Goal: Task Accomplishment & Management: Use online tool/utility

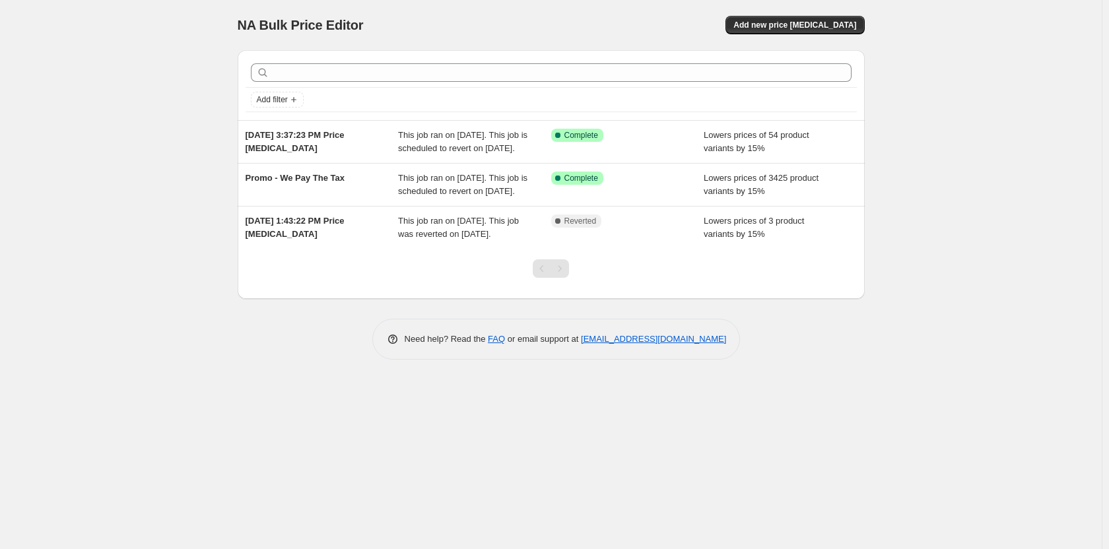
click at [974, 233] on div "NA Bulk Price Editor. This page is ready NA Bulk Price Editor Add new price [ME…" at bounding box center [551, 274] width 1102 height 549
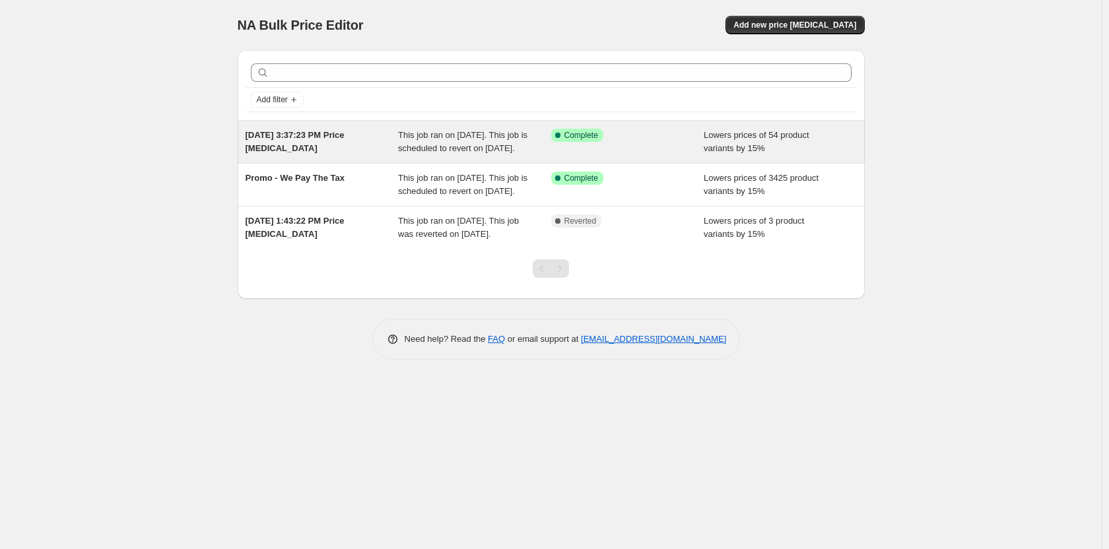
click at [467, 137] on span "This job ran on [DATE]. This job is scheduled to revert on [DATE]." at bounding box center [462, 141] width 129 height 23
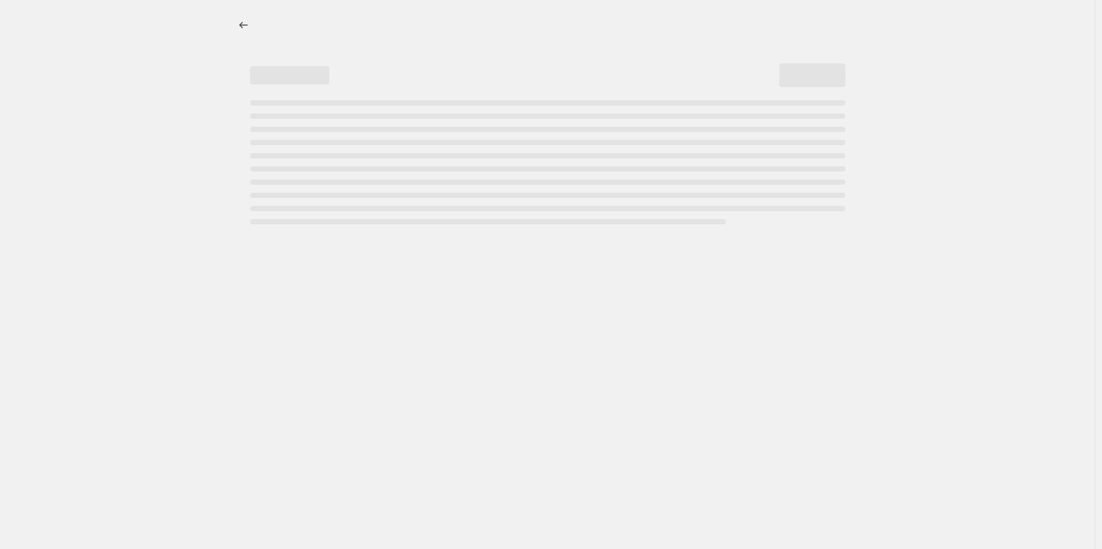
select select "percentage"
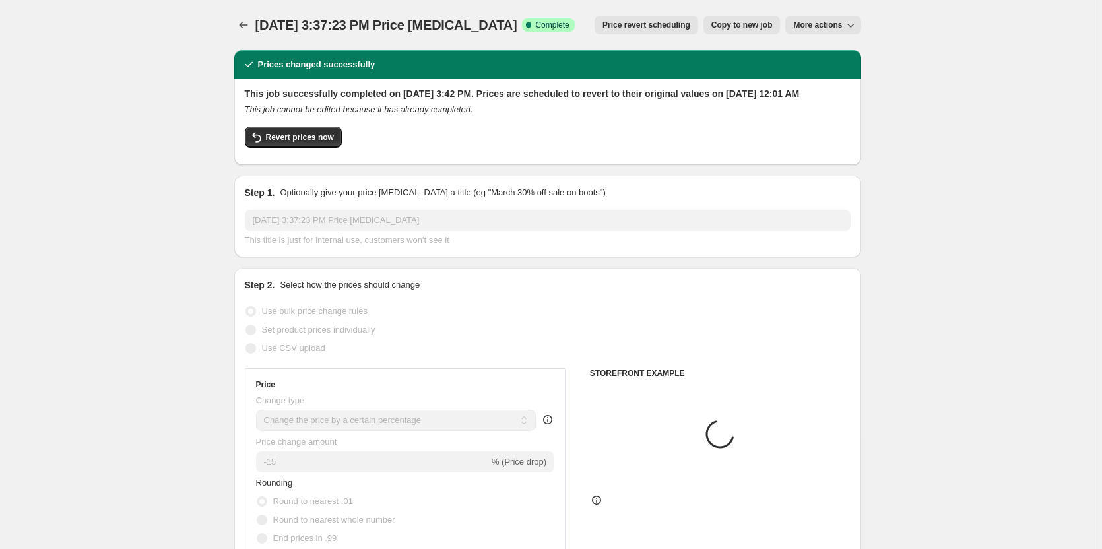
select select "tag"
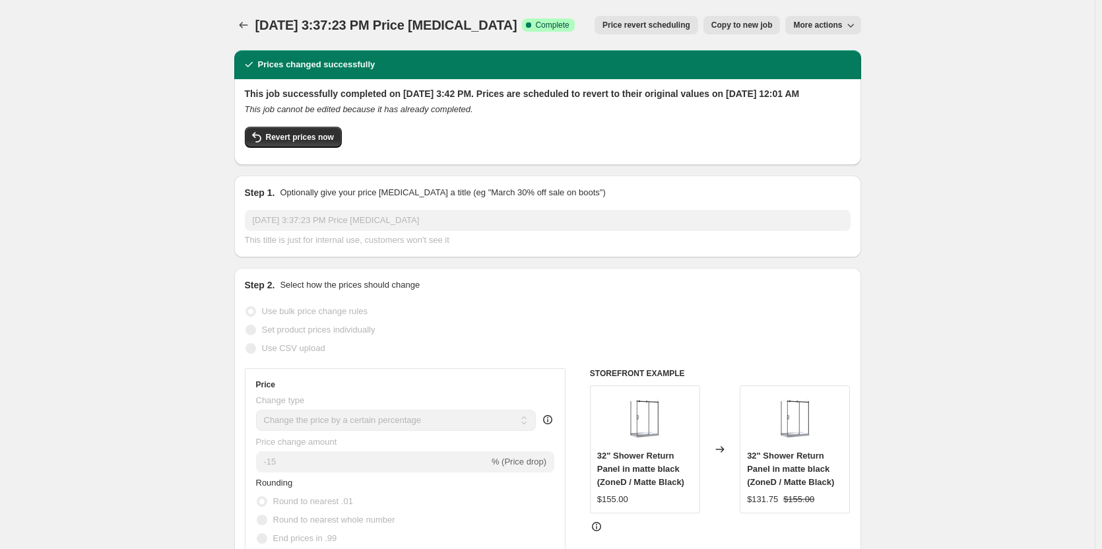
click at [241, 20] on icon "Price change jobs" at bounding box center [243, 24] width 13 height 13
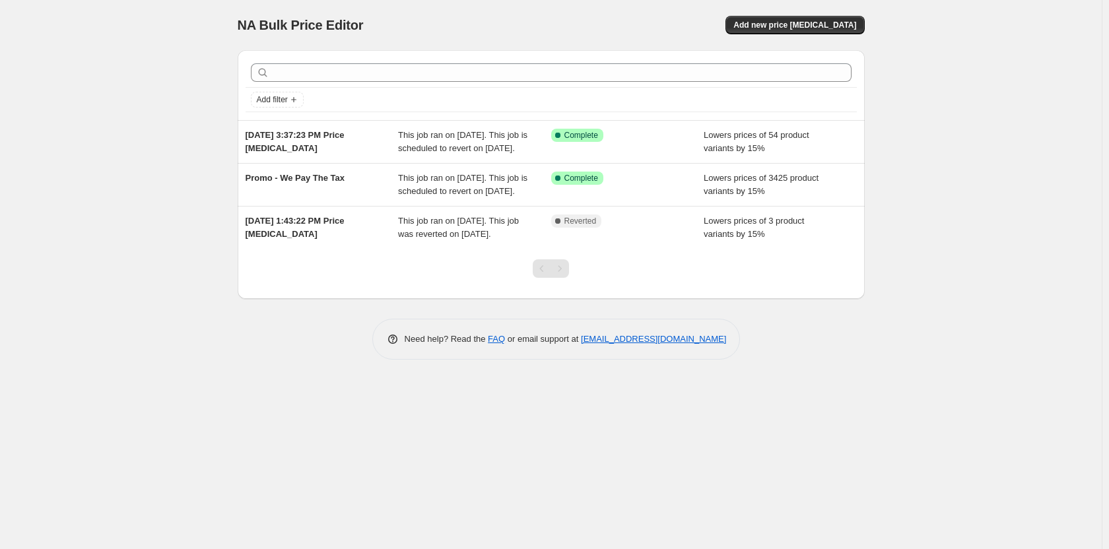
click at [842, 35] on div "NA Bulk Price Editor. This page is ready NA Bulk Price Editor Add new price [ME…" at bounding box center [551, 25] width 627 height 50
click at [842, 33] on button "Add new price [MEDICAL_DATA]" at bounding box center [794, 25] width 139 height 18
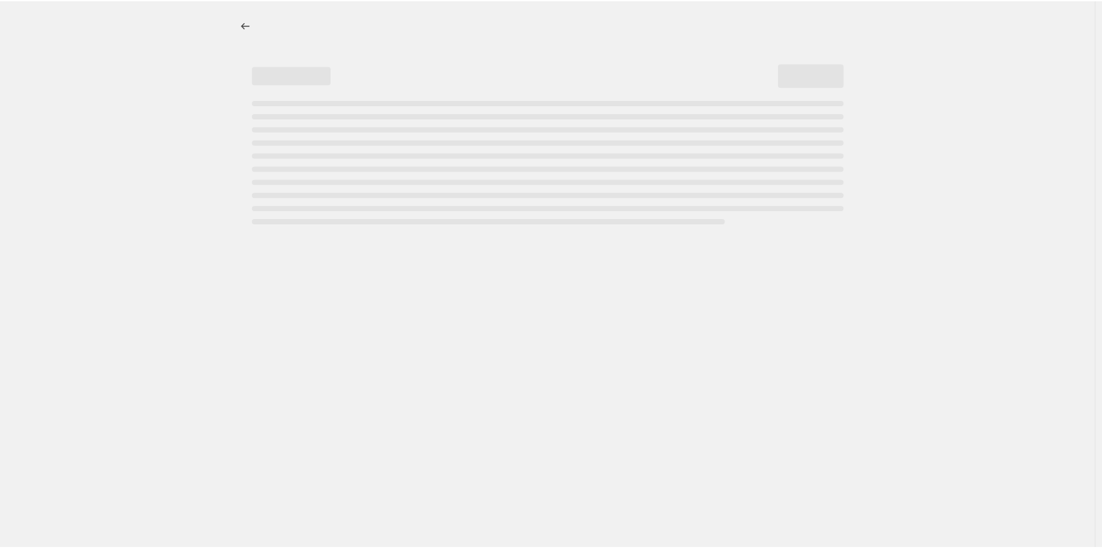
select select "percentage"
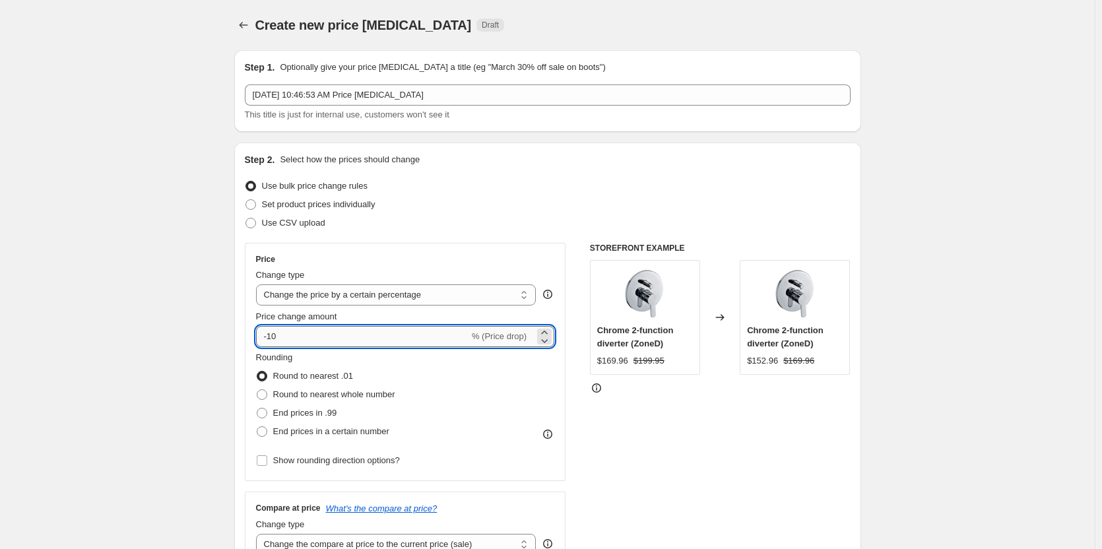
click at [312, 331] on input "-10" at bounding box center [362, 336] width 213 height 21
type input "-15"
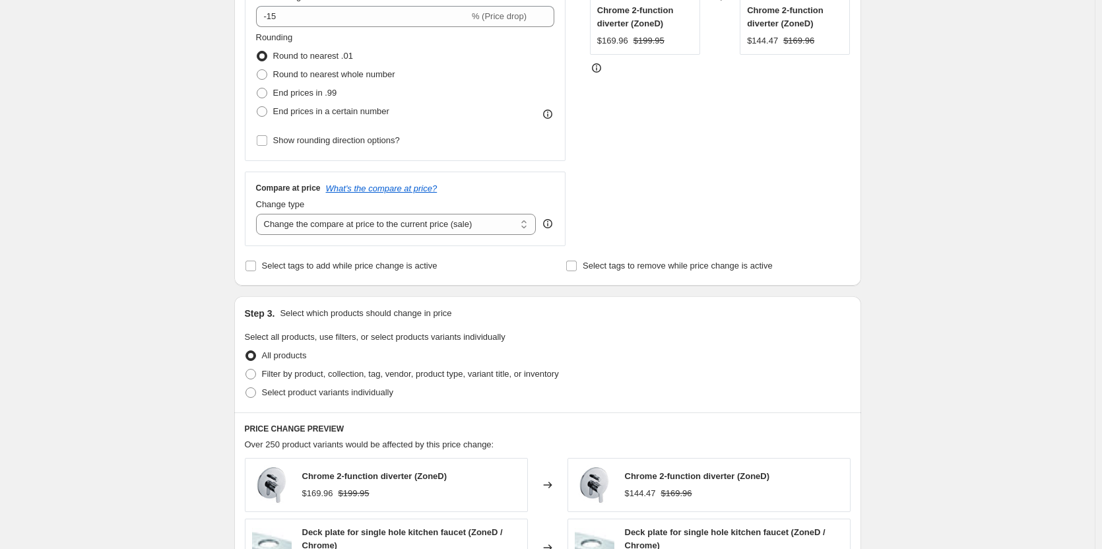
scroll to position [330, 0]
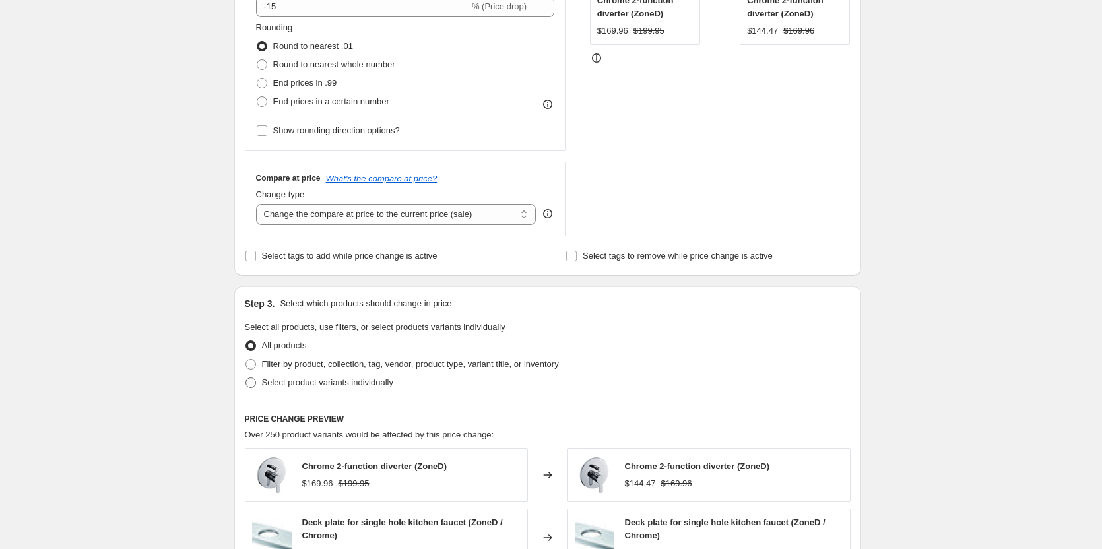
click at [286, 387] on span "Select product variants individually" at bounding box center [327, 383] width 131 height 10
click at [246, 378] on input "Select product variants individually" at bounding box center [246, 378] width 1 height 1
radio input "true"
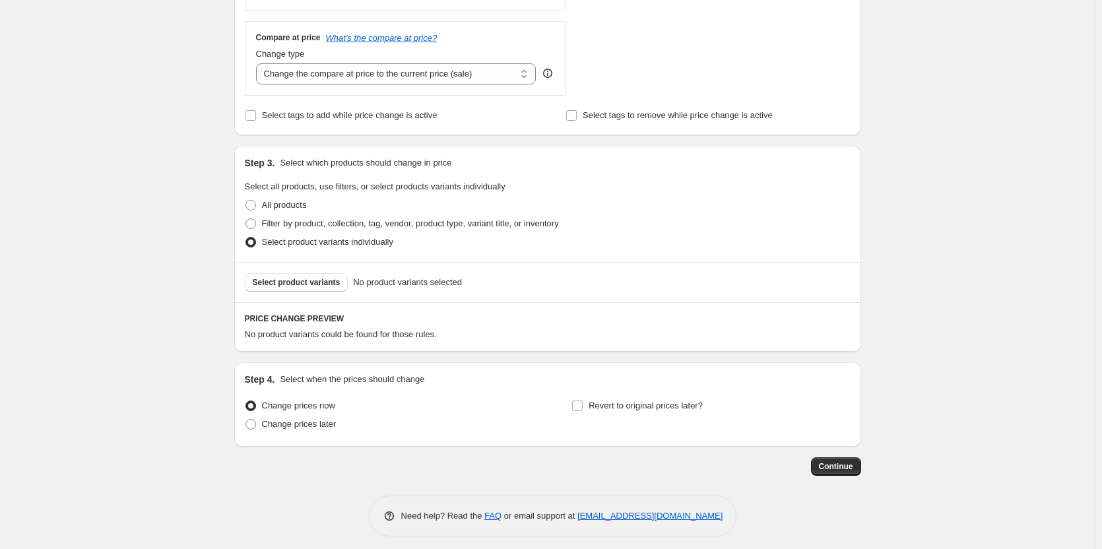
scroll to position [479, 0]
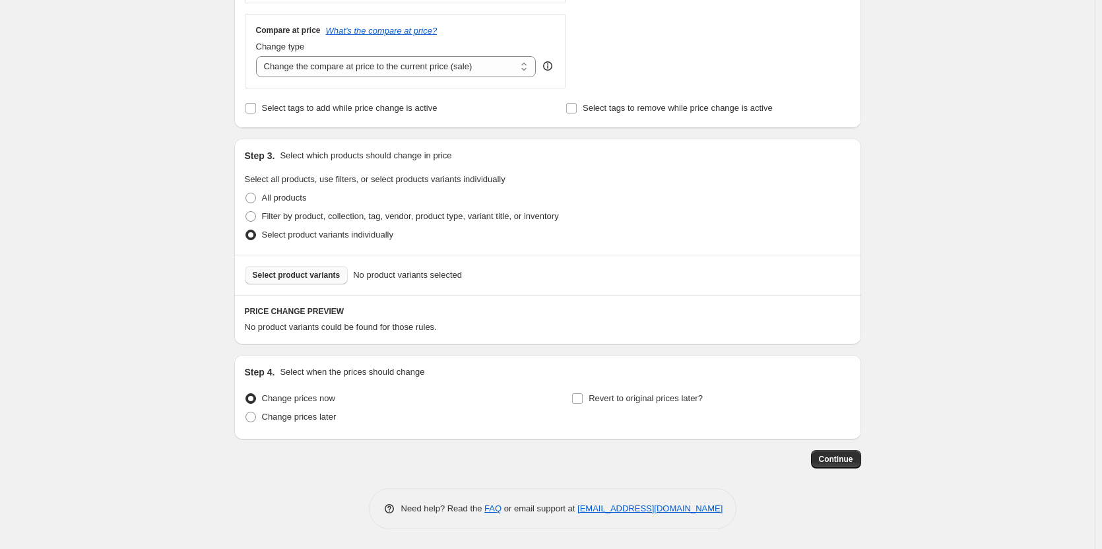
click at [303, 277] on span "Select product variants" at bounding box center [297, 275] width 88 height 11
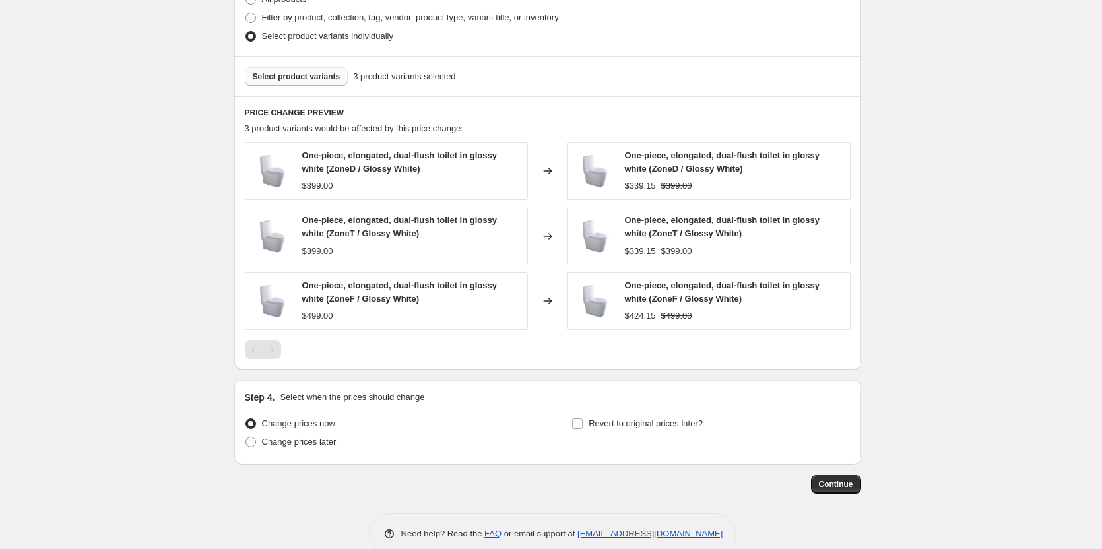
scroll to position [702, 0]
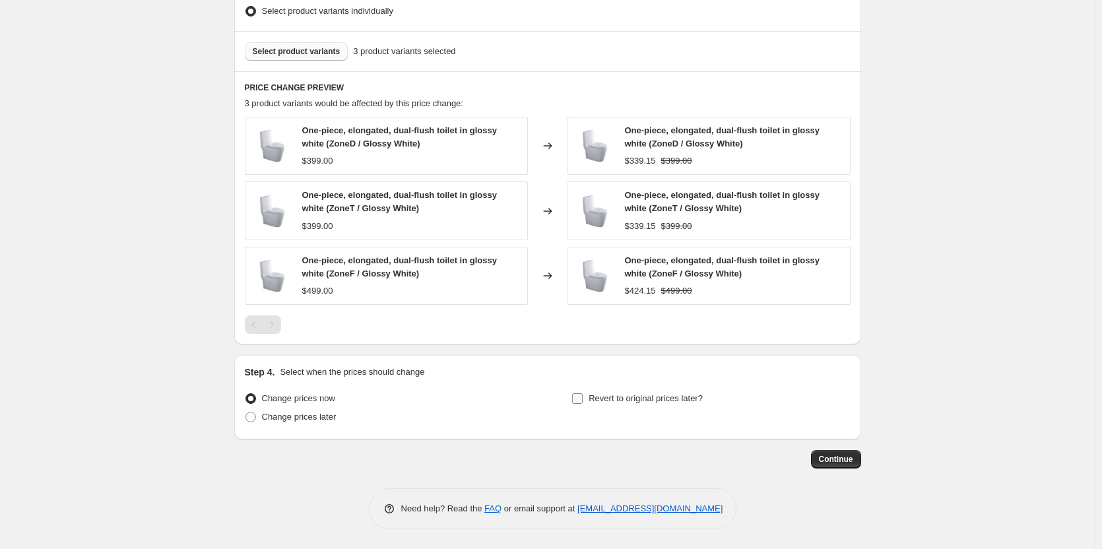
click at [594, 400] on span "Revert to original prices later?" at bounding box center [646, 398] width 114 height 10
click at [583, 400] on input "Revert to original prices later?" at bounding box center [577, 398] width 11 height 11
checkbox input "true"
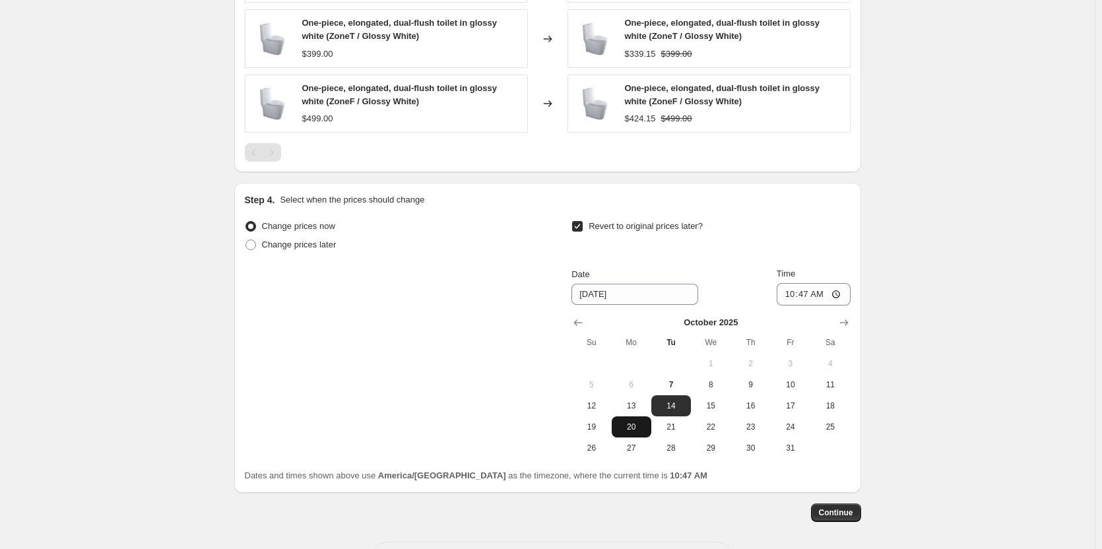
scroll to position [900, 0]
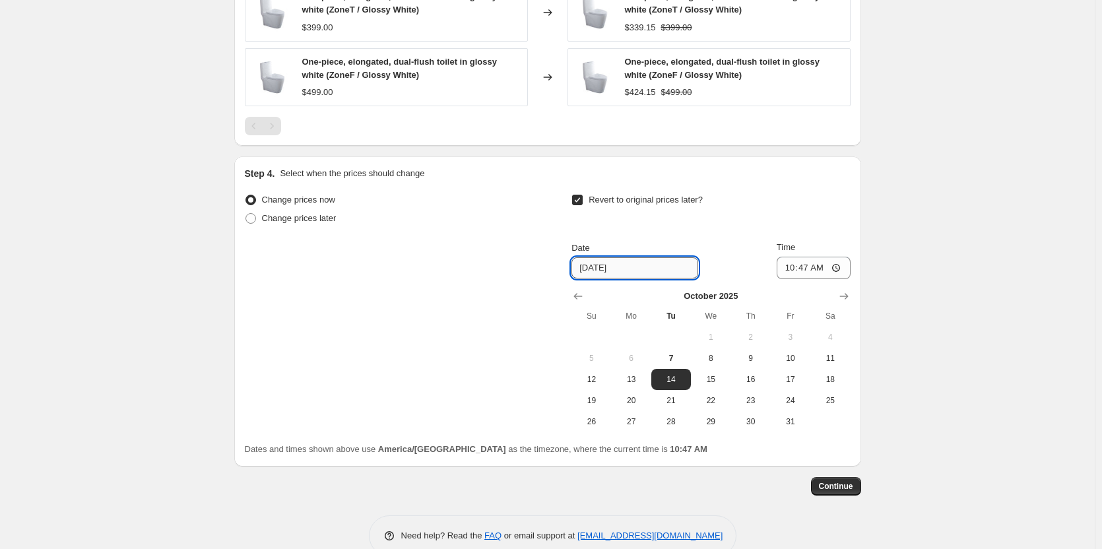
click at [591, 275] on input "[DATE]" at bounding box center [635, 267] width 127 height 21
click at [598, 273] on input "[DATE]" at bounding box center [635, 267] width 127 height 21
drag, startPoint x: 605, startPoint y: 270, endPoint x: 599, endPoint y: 277, distance: 9.4
click at [599, 277] on input "[DATE]" at bounding box center [635, 267] width 127 height 21
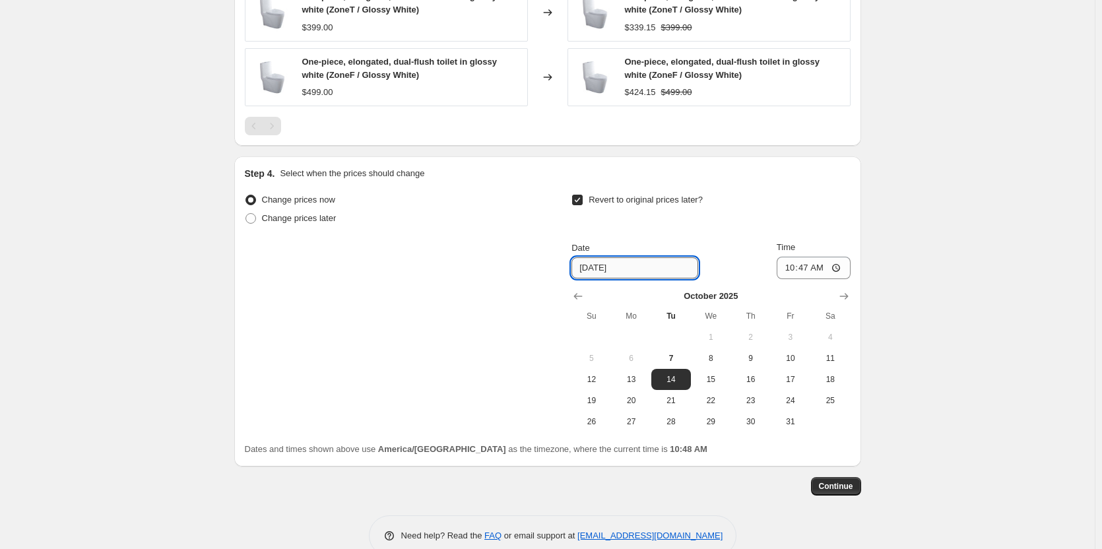
click at [605, 277] on input "[DATE]" at bounding box center [635, 267] width 127 height 21
type input "[DATE]"
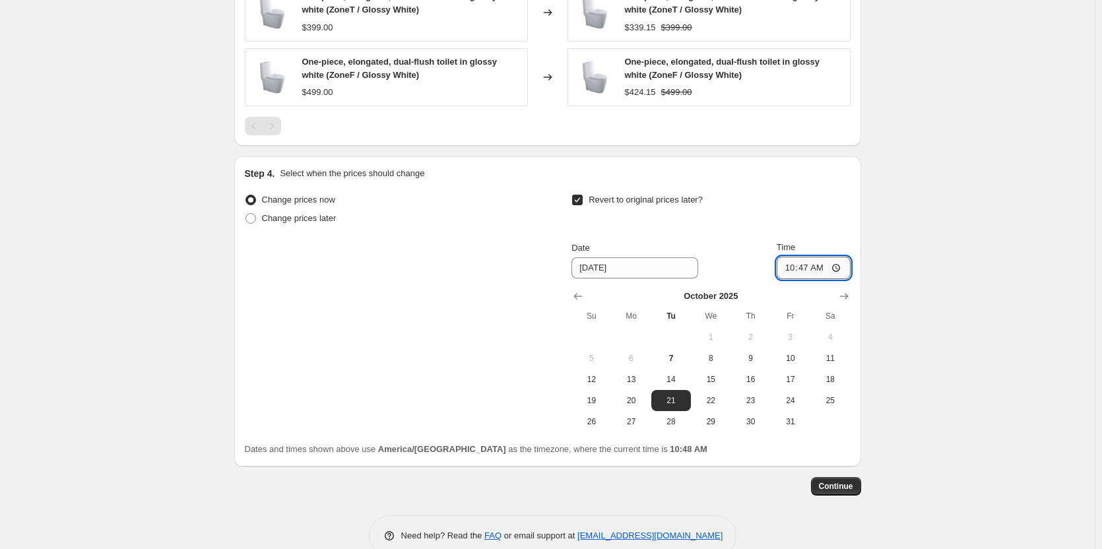
click at [789, 267] on input "10:47" at bounding box center [814, 268] width 74 height 22
type input "00:01"
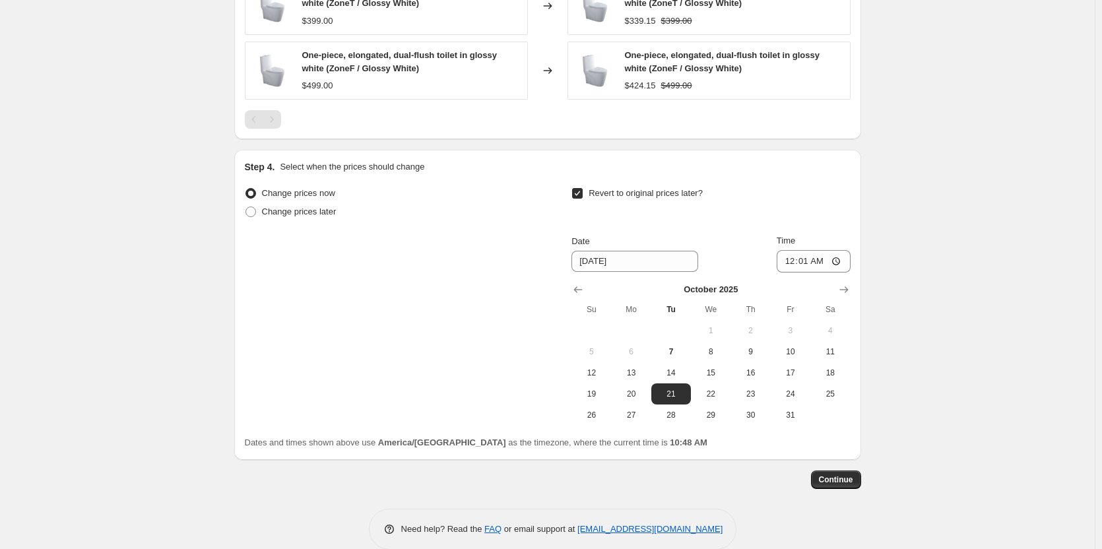
scroll to position [928, 0]
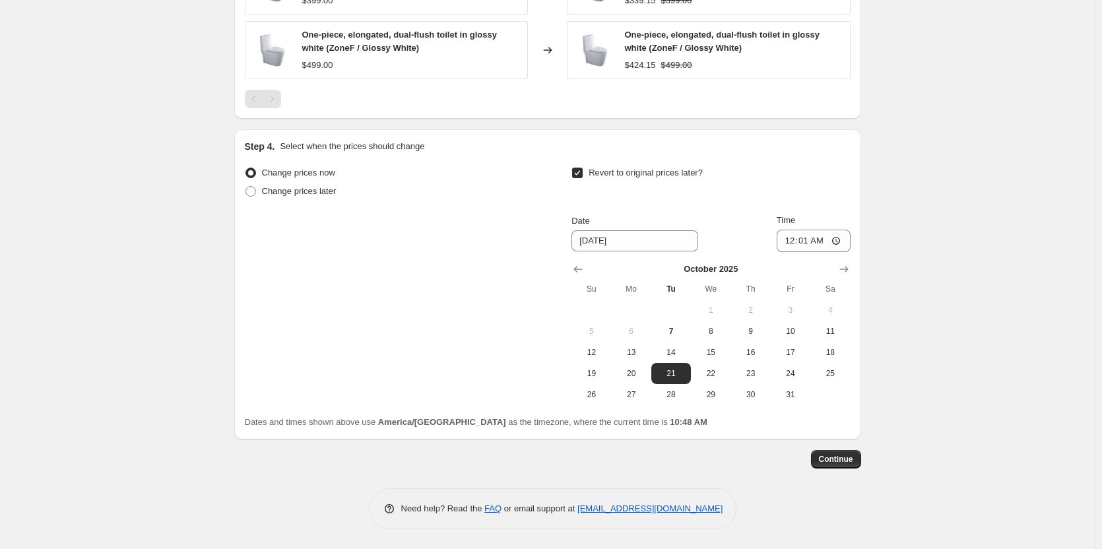
click at [853, 463] on span "Continue" at bounding box center [836, 459] width 34 height 11
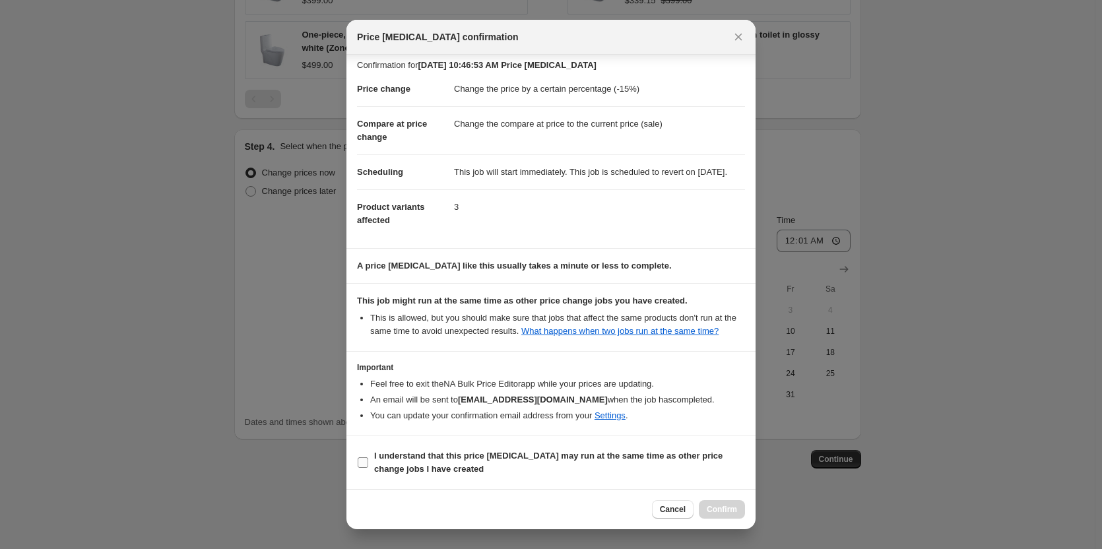
scroll to position [20, 0]
click at [394, 455] on b "I understand that this price [MEDICAL_DATA] may run at the same time as other p…" at bounding box center [548, 462] width 349 height 23
click at [368, 457] on input "I understand that this price [MEDICAL_DATA] may run at the same time as other p…" at bounding box center [363, 462] width 11 height 11
checkbox input "true"
click at [753, 508] on div "Cancel Confirm" at bounding box center [551, 509] width 409 height 40
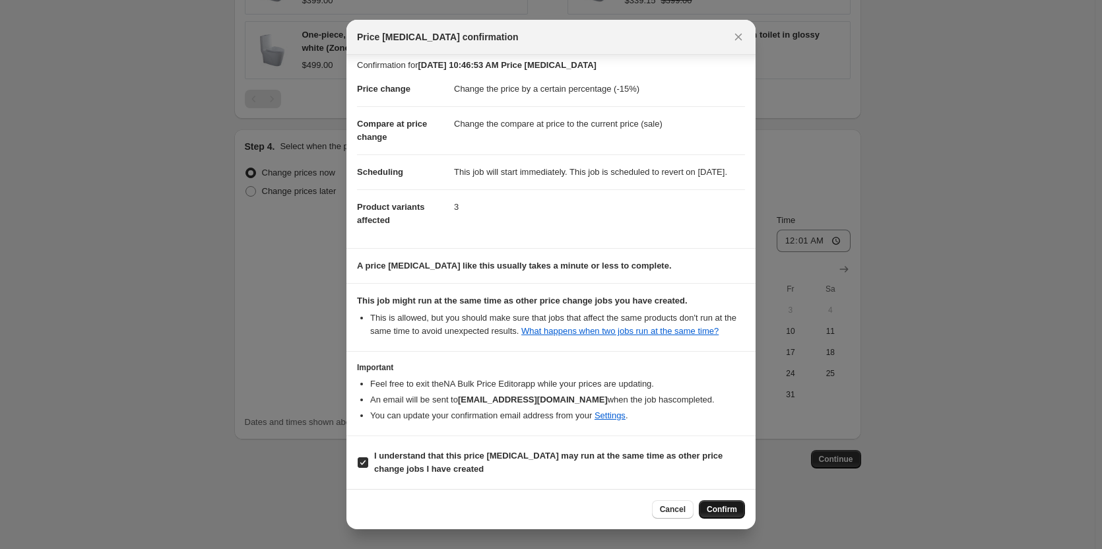
click at [731, 510] on span "Confirm" at bounding box center [722, 509] width 30 height 11
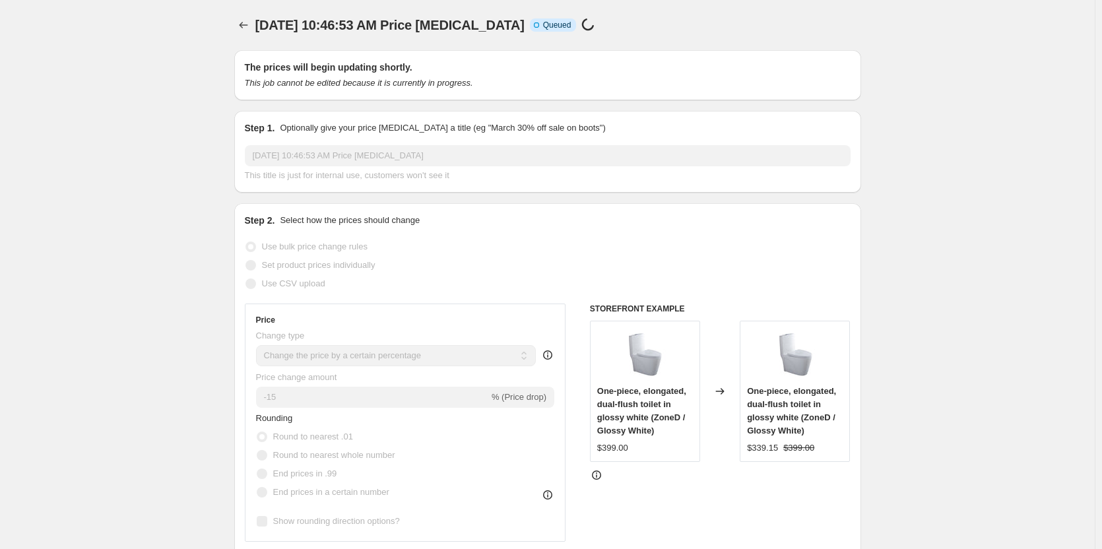
select select "percentage"
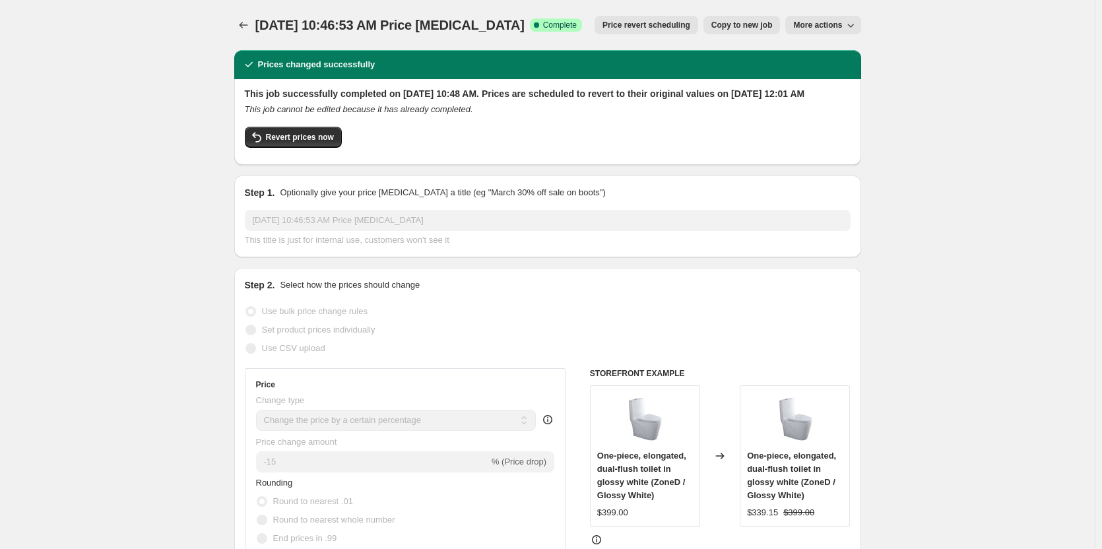
drag, startPoint x: 294, startPoint y: 92, endPoint x: 439, endPoint y: 88, distance: 145.3
click at [439, 88] on h2 "This job successfully completed on [DATE] 10:48 AM. Prices are scheduled to rev…" at bounding box center [548, 93] width 606 height 13
drag, startPoint x: 516, startPoint y: 83, endPoint x: 522, endPoint y: 72, distance: 12.4
click at [517, 83] on div "This job successfully completed on [DATE] 10:48 AM. Prices are scheduled to rev…" at bounding box center [547, 122] width 627 height 86
